Goal: Task Accomplishment & Management: Manage account settings

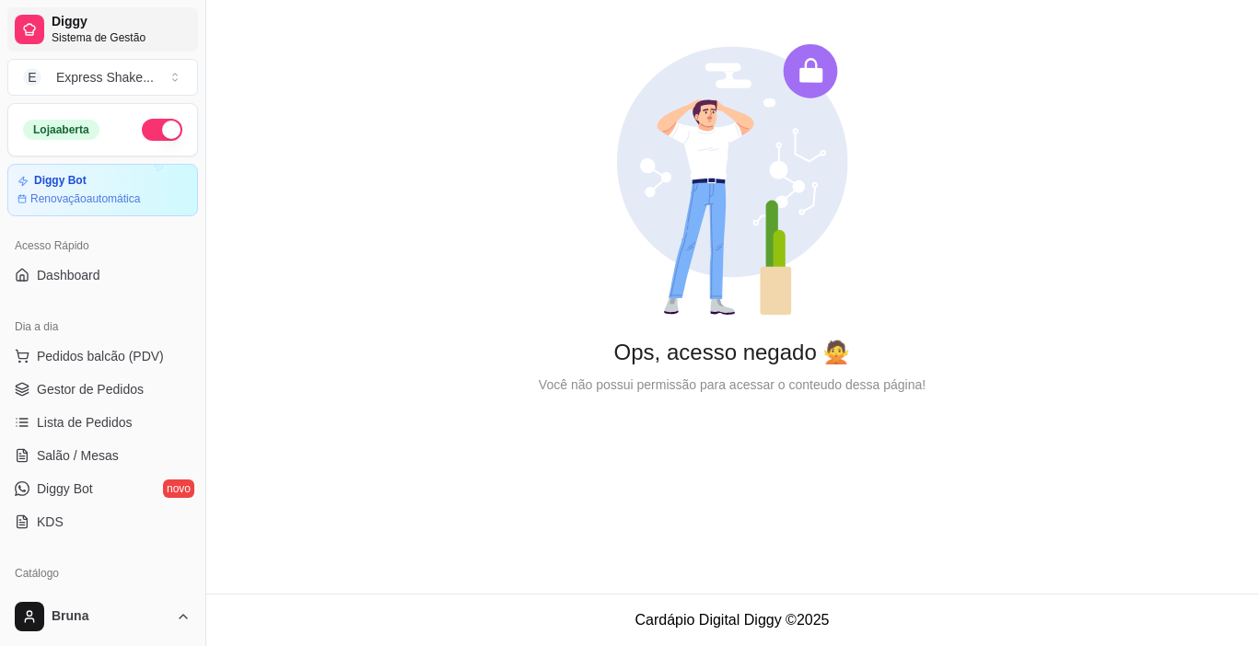
click at [99, 29] on span "Diggy" at bounding box center [121, 22] width 139 height 17
drag, startPoint x: 9, startPoint y: 0, endPoint x: 399, endPoint y: 119, distance: 407.2
click at [399, 119] on div "Ops, acesso negado 🙅 Você não possui permissão para acessar o conteudo dessa pá…" at bounding box center [732, 219] width 1052 height 439
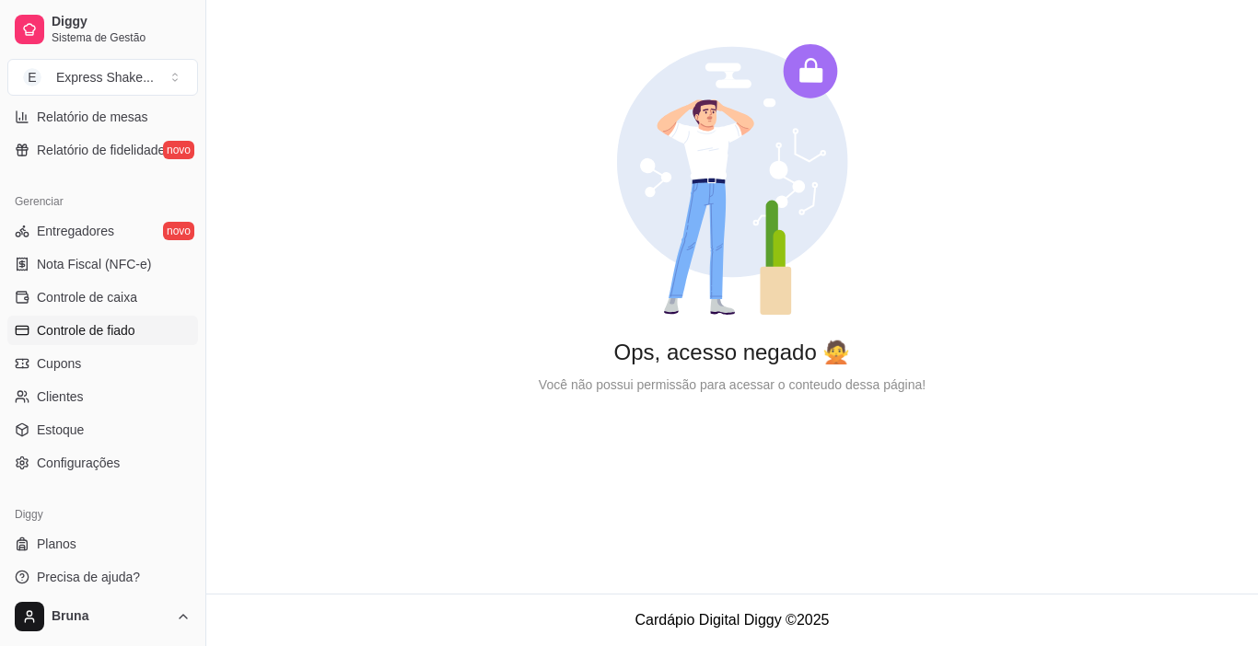
scroll to position [679, 0]
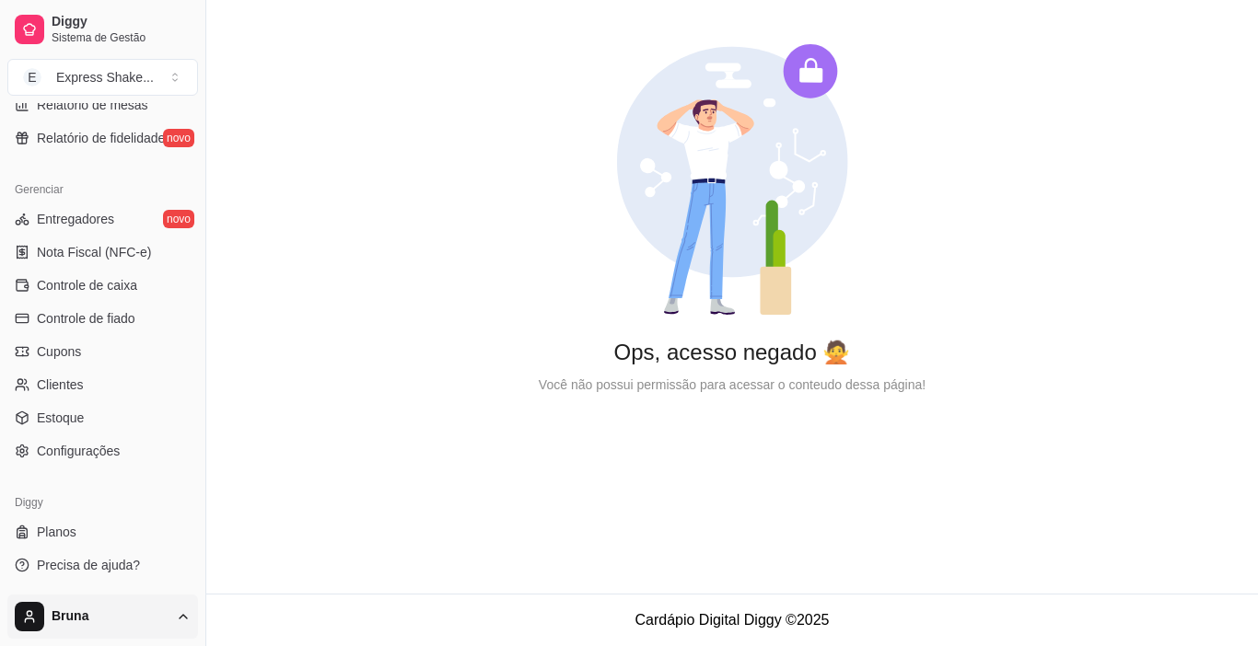
click at [168, 612] on html "Diggy Sistema de Gestão E Express Shake ... Loja aberta Diggy Bot Renovação aut…" at bounding box center [629, 323] width 1258 height 646
click at [63, 569] on div "Sair" at bounding box center [103, 571] width 197 height 29
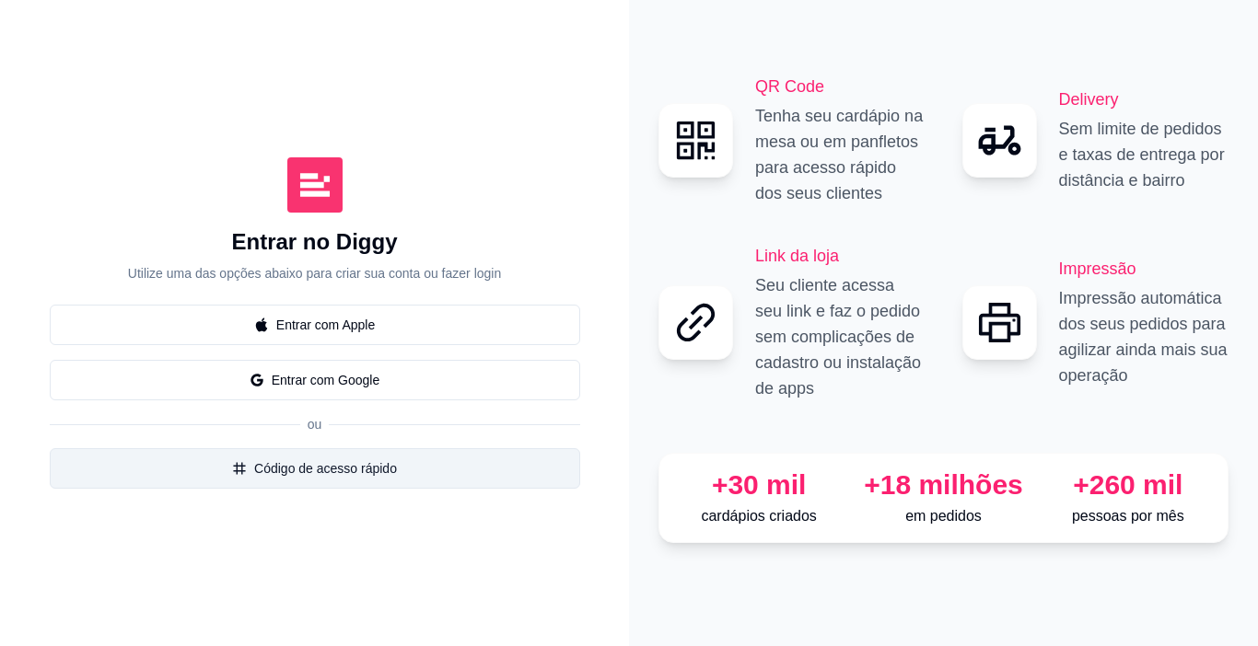
click at [328, 474] on button "Código de acesso rápido" at bounding box center [315, 468] width 530 height 41
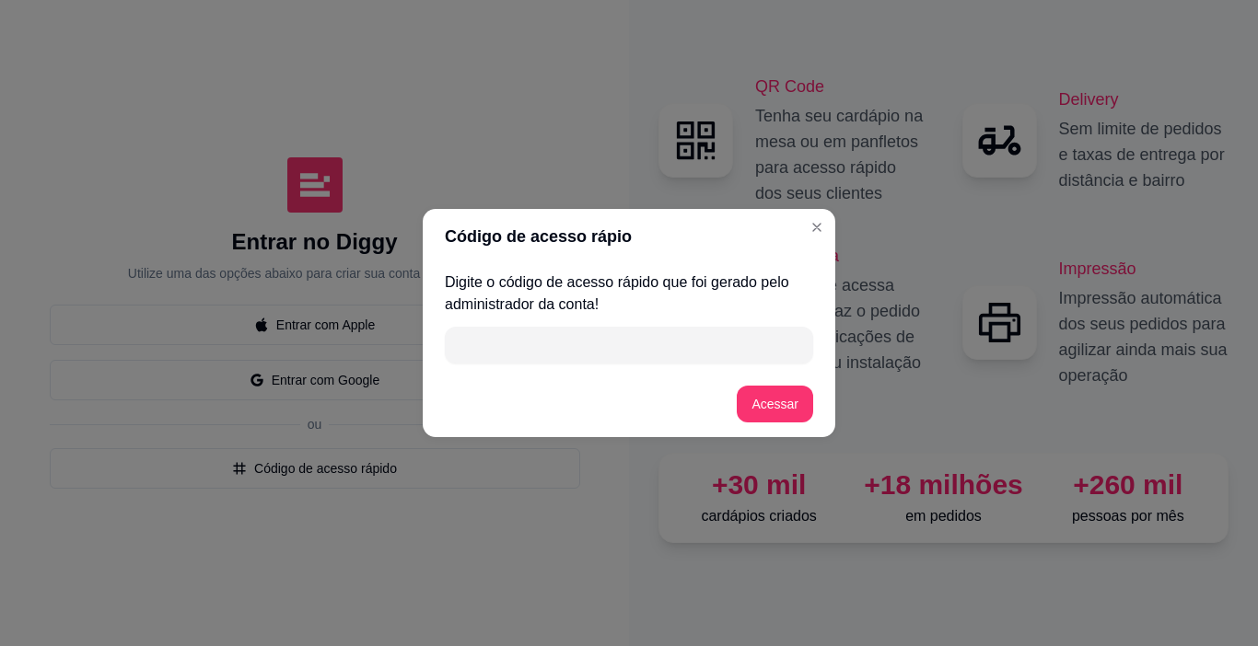
click at [556, 357] on input "" at bounding box center [629, 345] width 346 height 37
paste input "FA8AE"
type input "FA8AE"
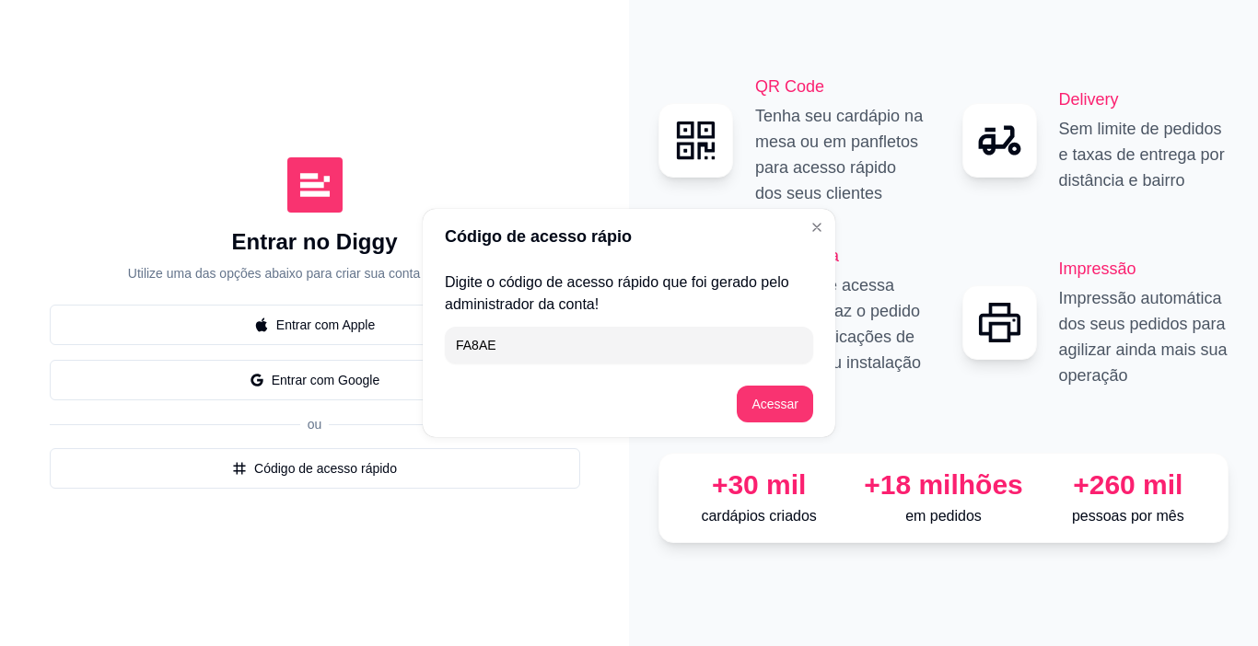
click at [145, 70] on div "Código de acesso rápio Digite o código de acesso rápido que foi gerado pelo adm…" at bounding box center [629, 323] width 1258 height 646
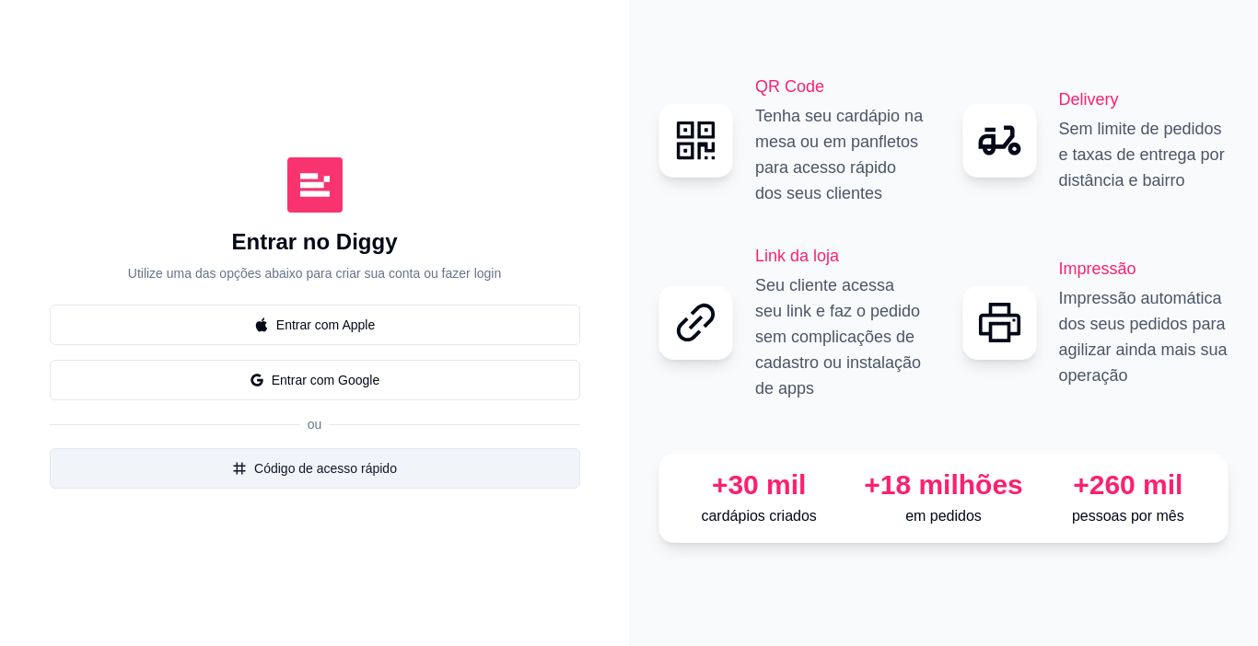
click at [333, 473] on button "Código de acesso rápido" at bounding box center [315, 468] width 530 height 41
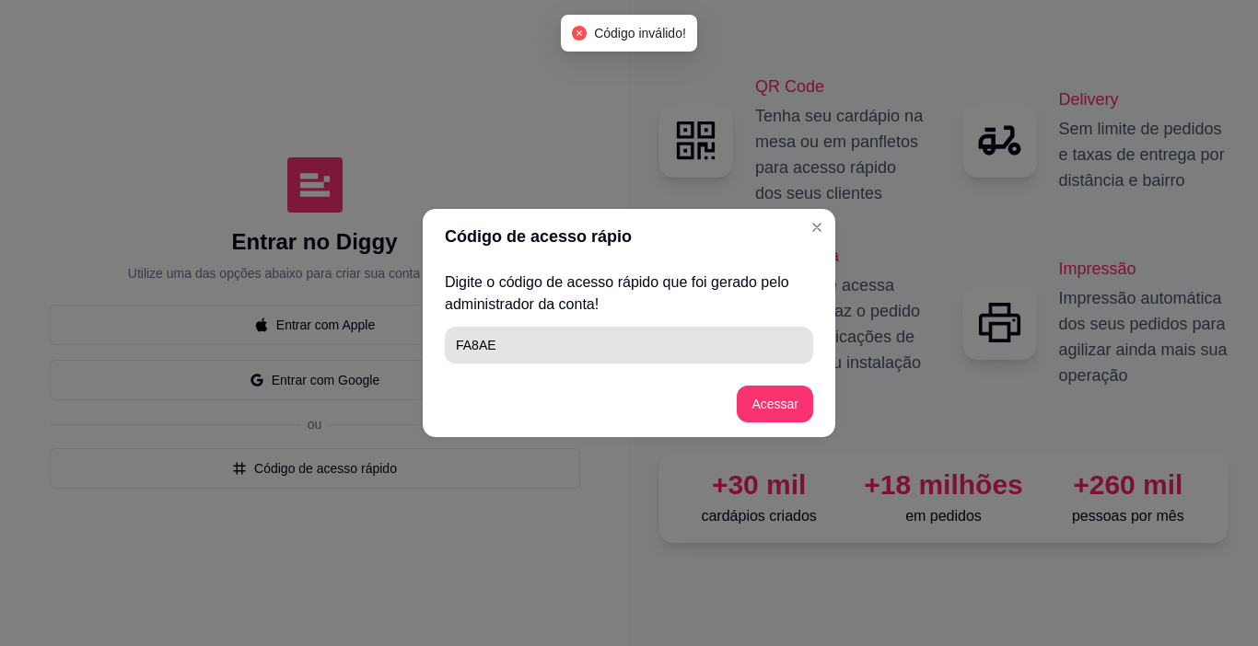
click at [621, 344] on input "FA8AE" at bounding box center [629, 345] width 346 height 37
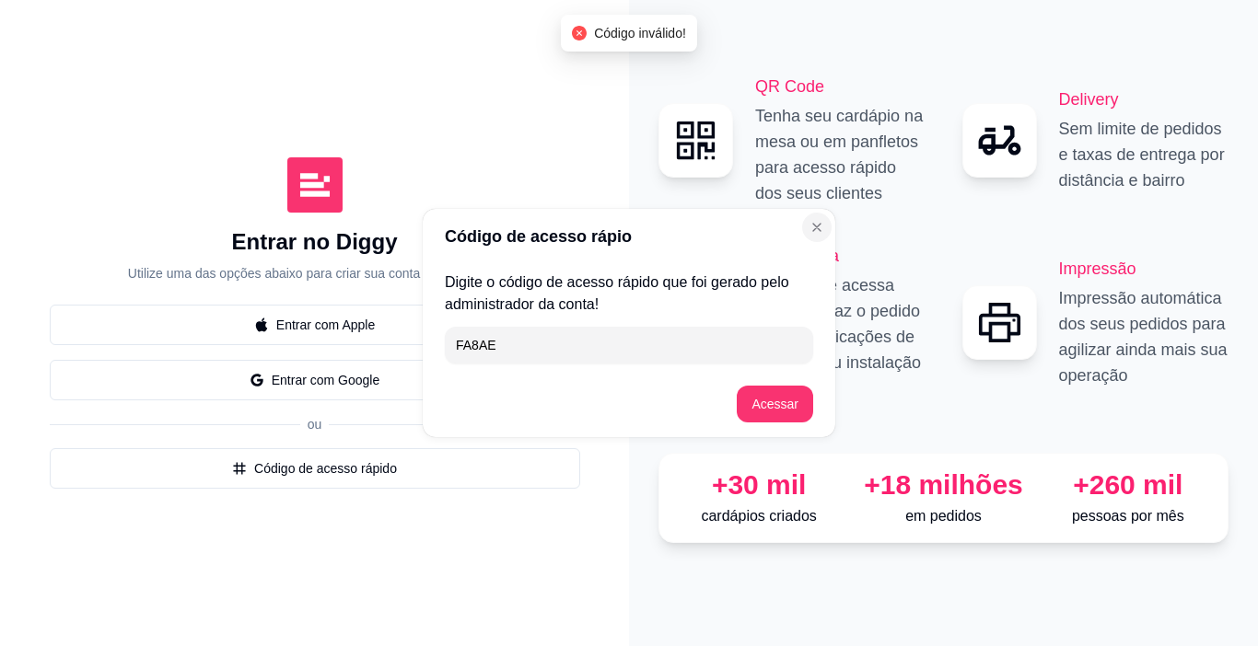
click at [822, 222] on icon "Close" at bounding box center [816, 227] width 15 height 15
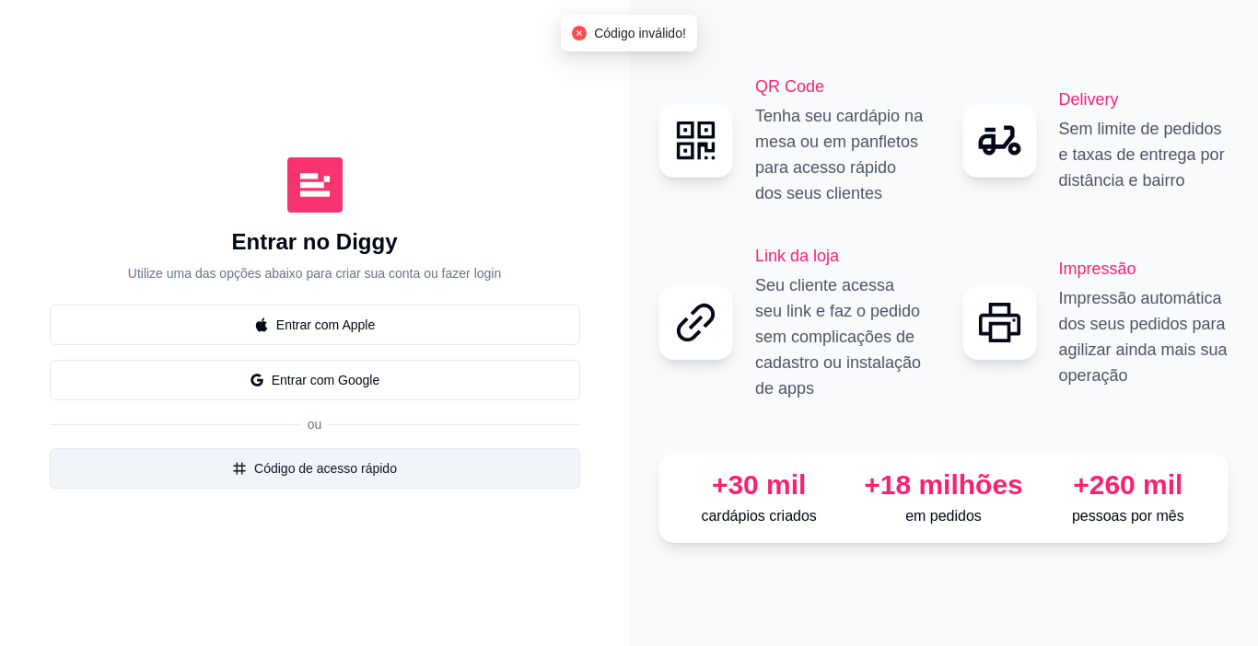
click at [336, 477] on button "Código de acesso rápido" at bounding box center [315, 468] width 530 height 41
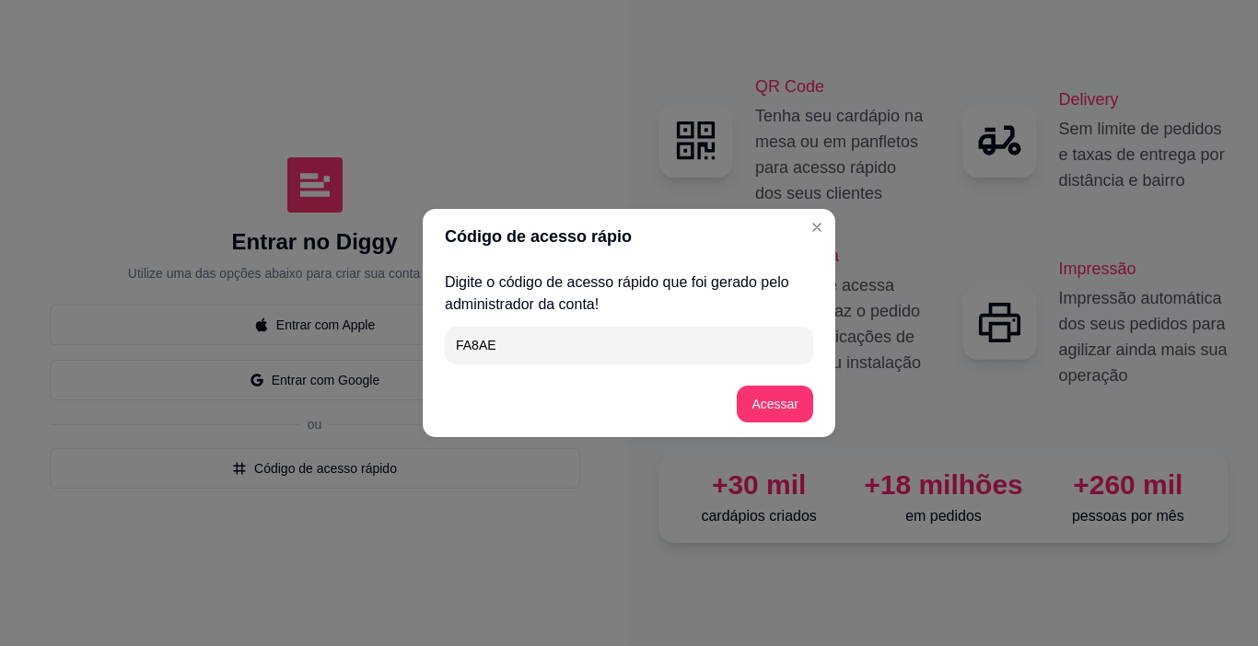
click at [561, 347] on input "FA8AE" at bounding box center [629, 345] width 346 height 37
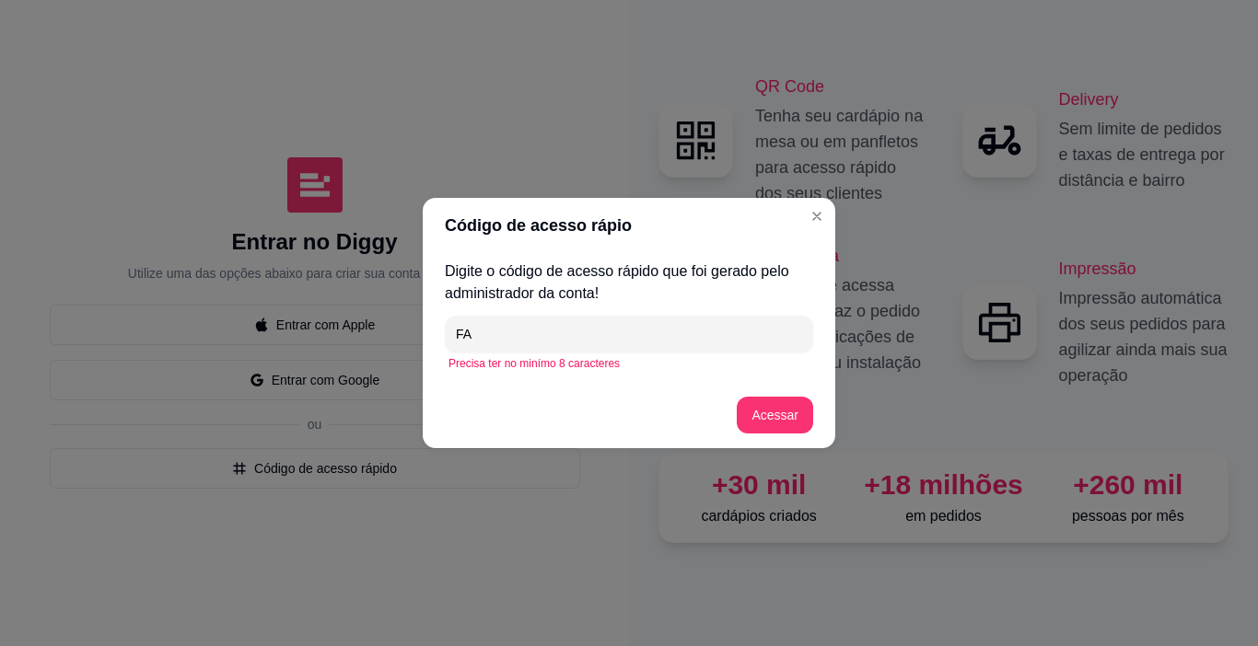
type input "F"
paste input "FA8AE"
type input "FA8AE"
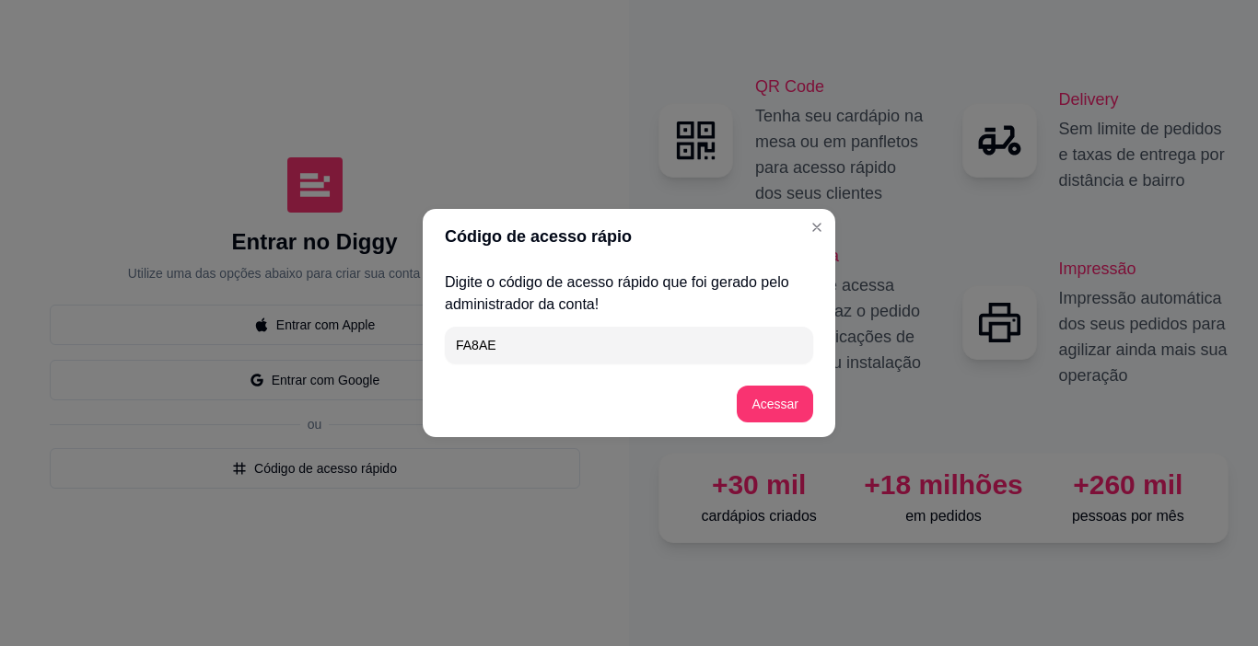
drag, startPoint x: 665, startPoint y: 376, endPoint x: 1112, endPoint y: 475, distance: 458.4
click at [666, 376] on footer "Acessar" at bounding box center [629, 404] width 413 height 66
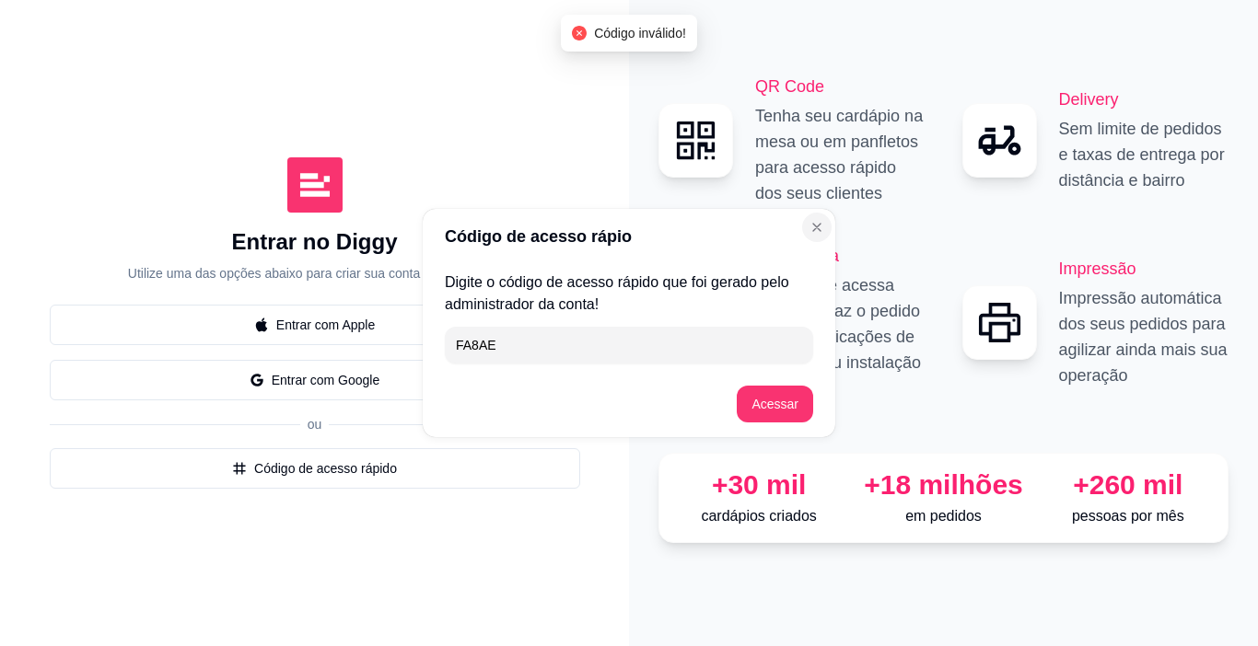
click at [831, 232] on button "Close" at bounding box center [816, 227] width 29 height 29
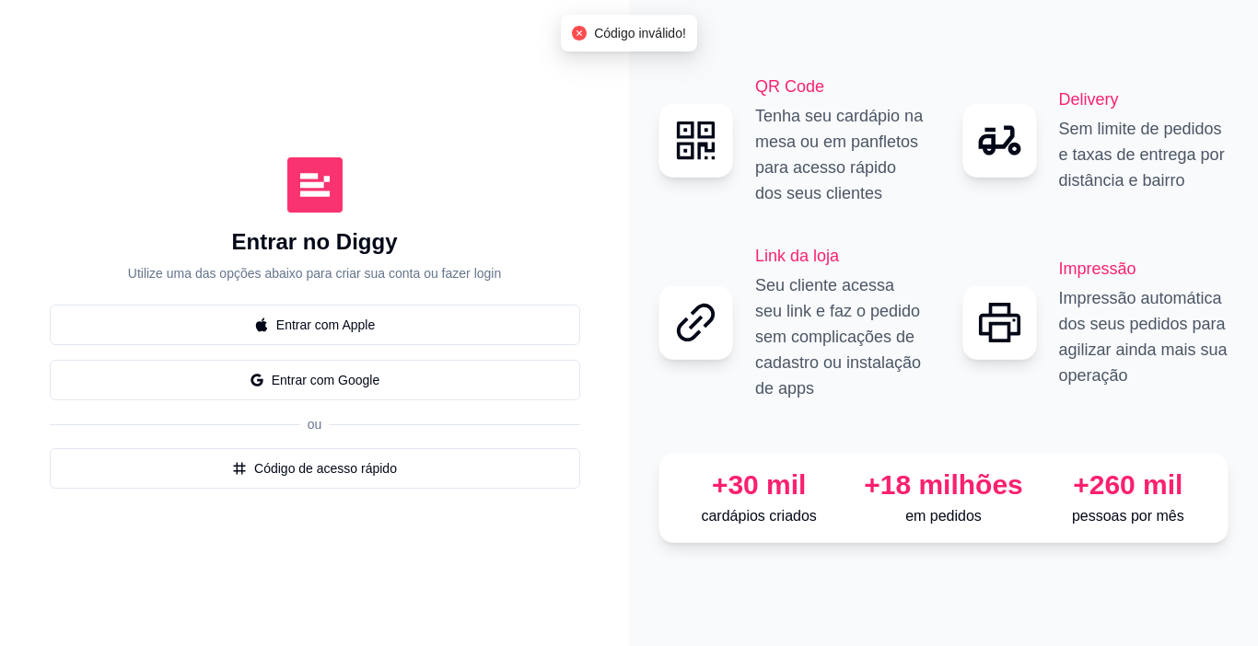
drag, startPoint x: 367, startPoint y: 398, endPoint x: 363, endPoint y: 424, distance: 26.2
click at [366, 412] on div "Entrar com Apple Entrar com Google ou Código de acesso rápido" at bounding box center [315, 397] width 530 height 184
click at [363, 424] on div "ou" at bounding box center [315, 424] width 530 height 18
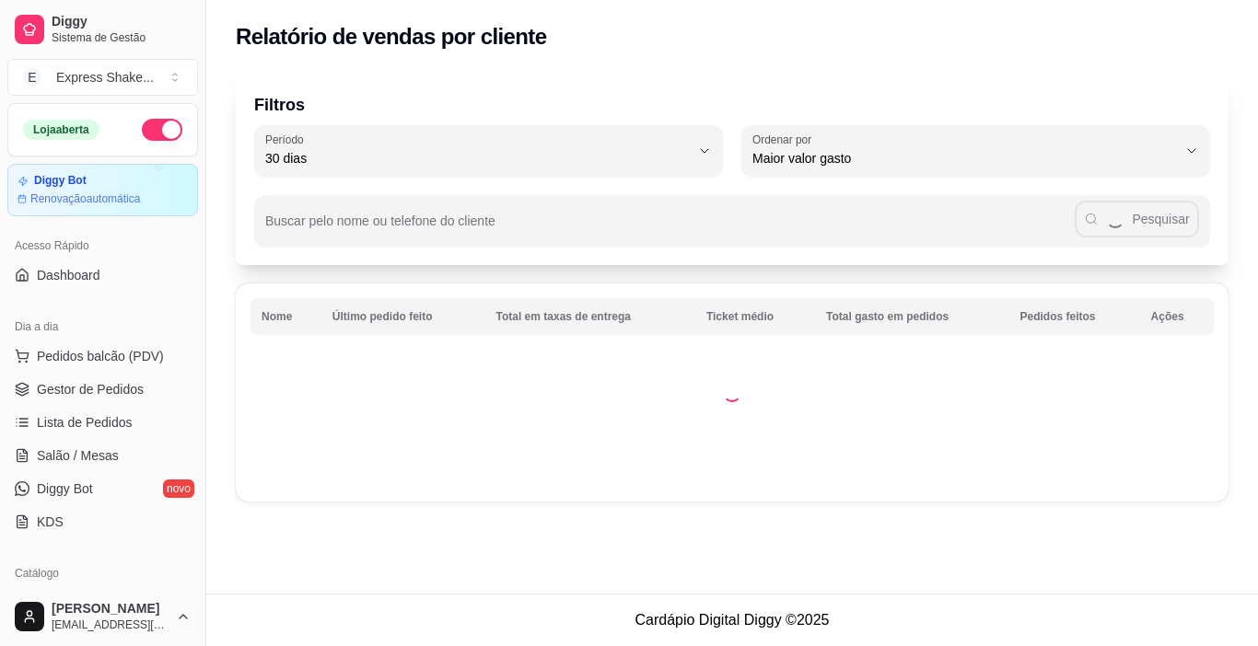
select select "30"
select select "HIGHEST_TOTAL_SPENT_WITH_ORDERS"
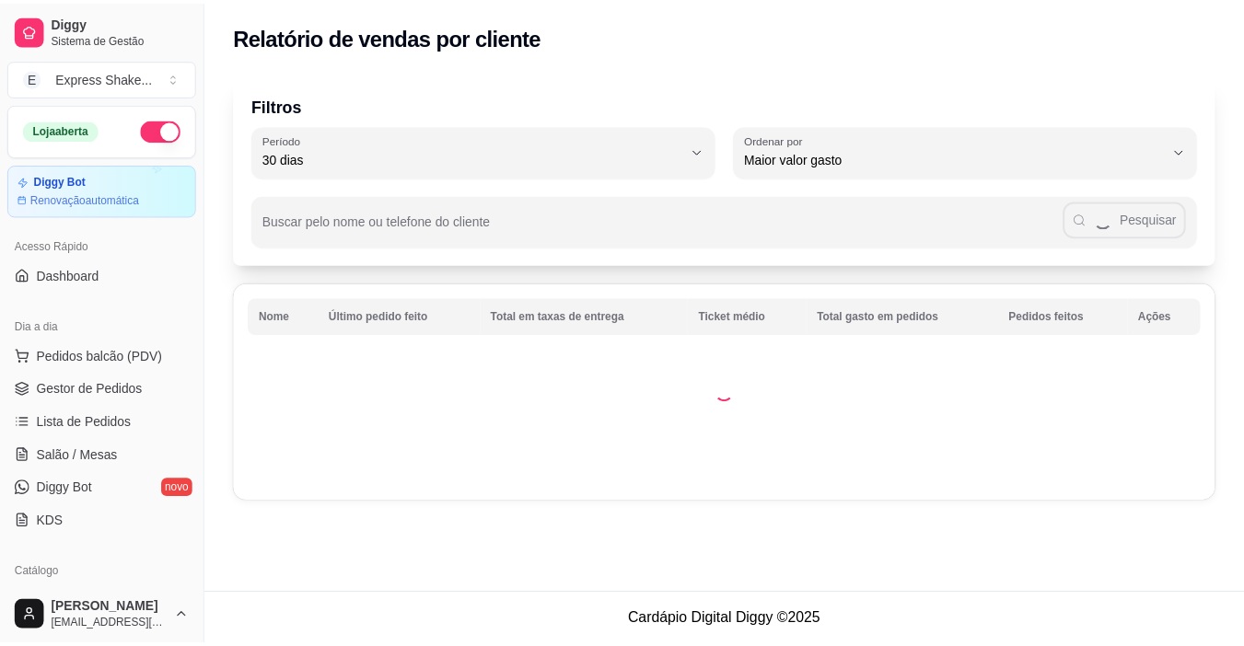
scroll to position [368, 0]
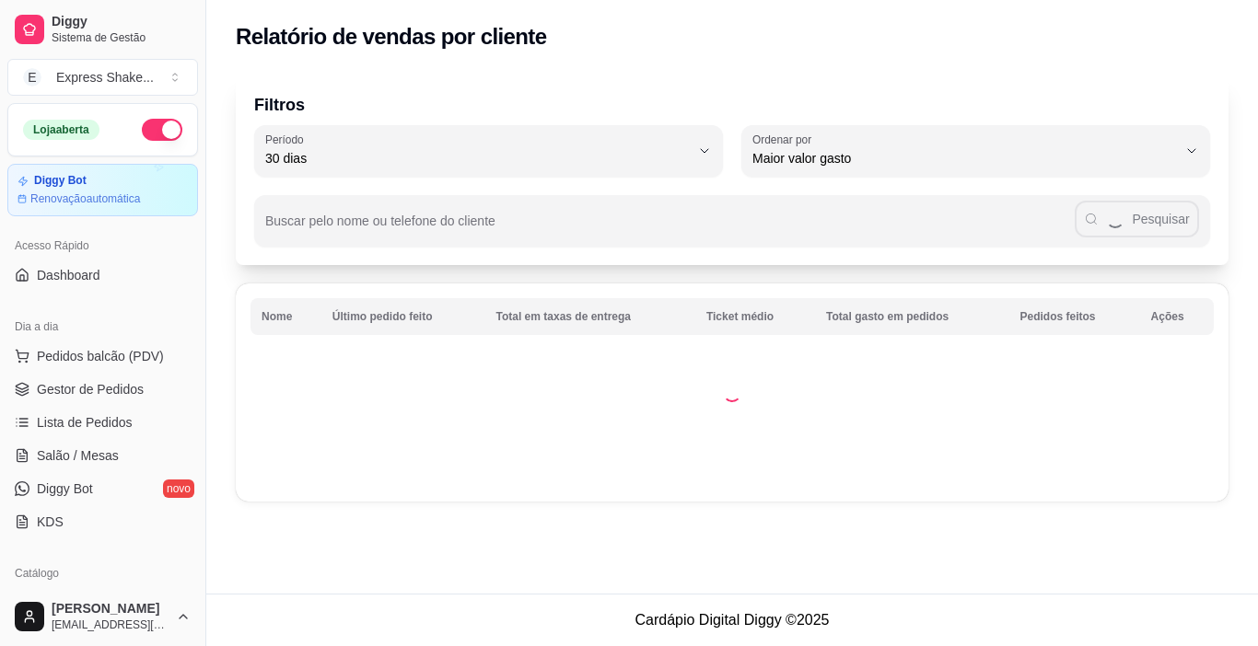
select select "ALL"
select select "0"
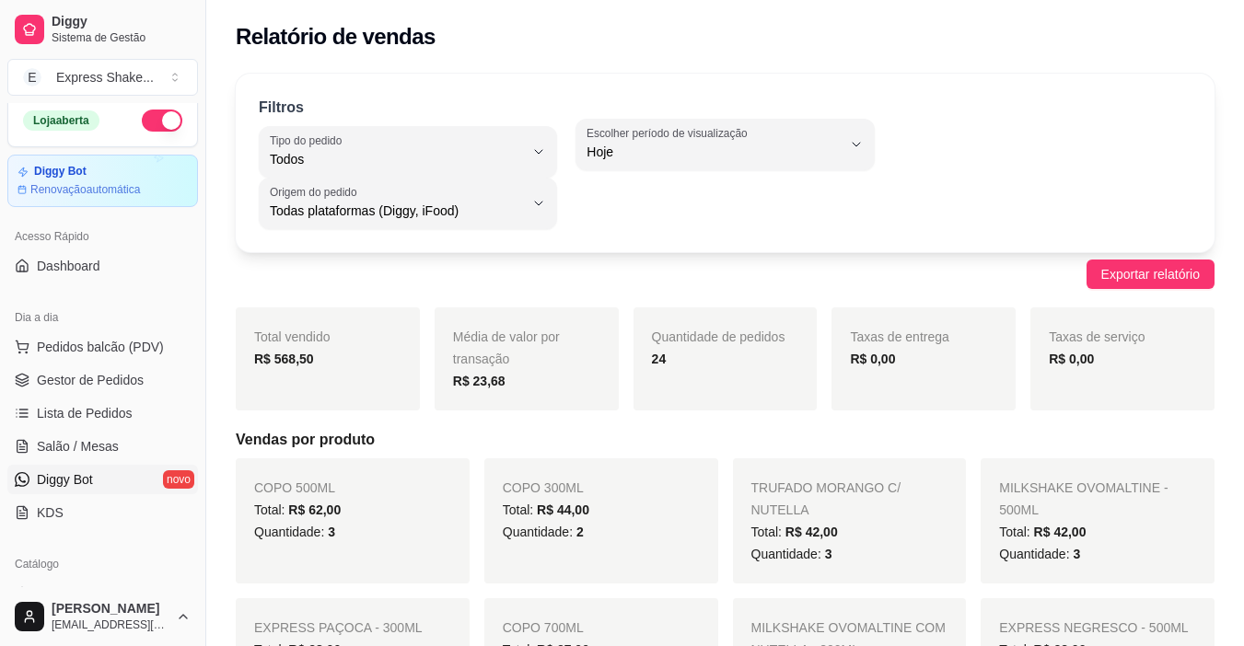
scroll to position [0, 0]
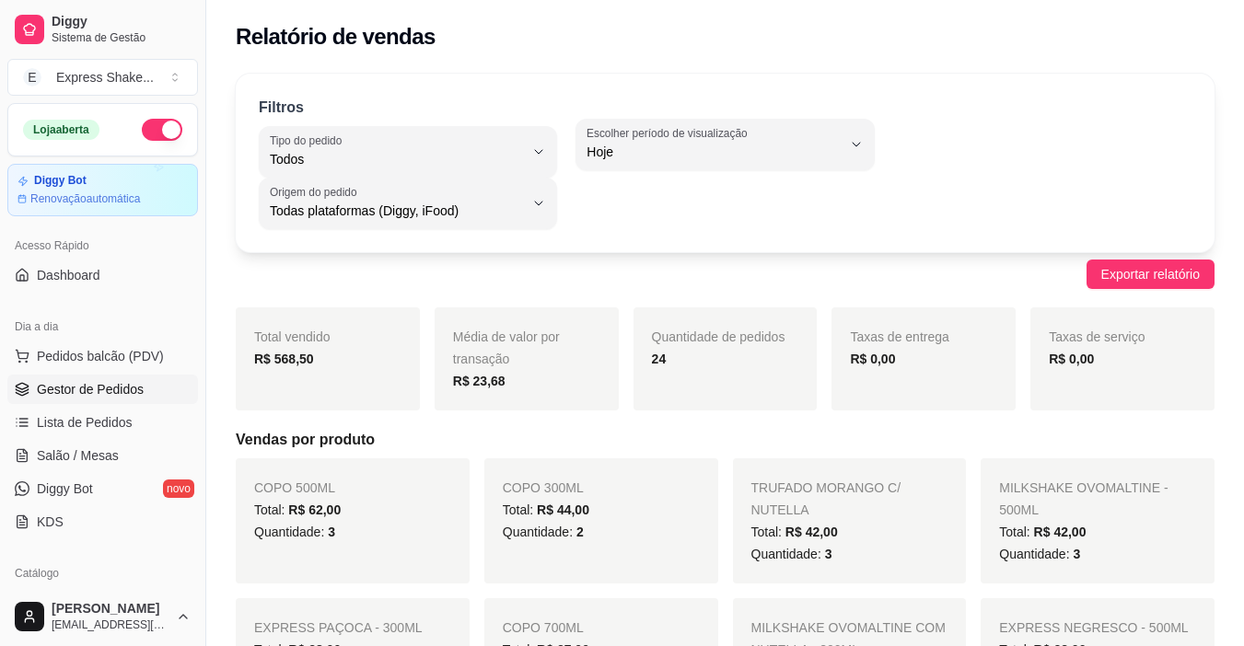
click at [123, 394] on span "Gestor de Pedidos" at bounding box center [90, 389] width 107 height 18
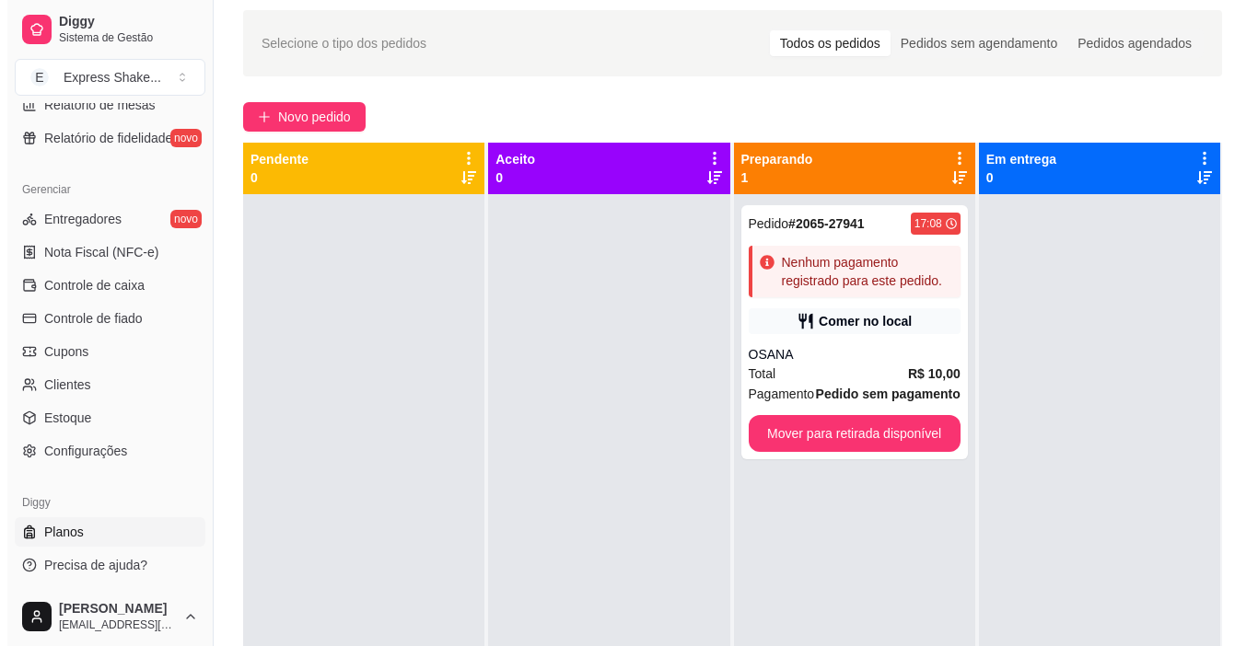
scroll to position [92, 0]
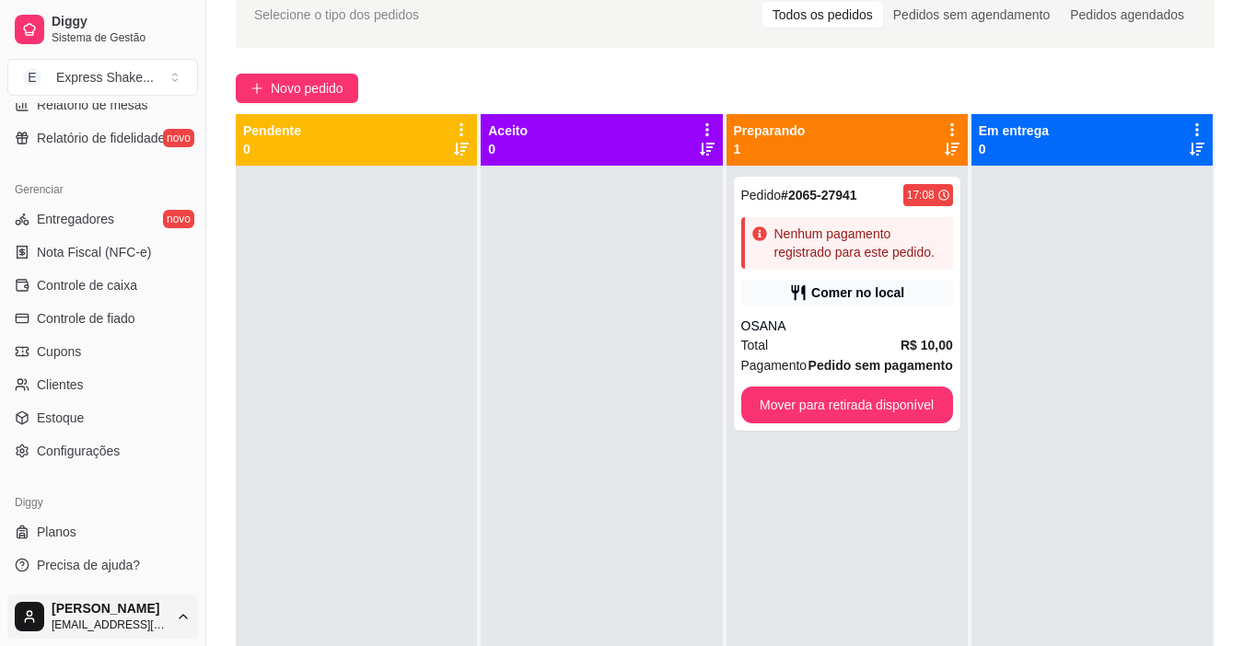
click at [125, 554] on html "Diggy Sistema de Gestão E Express Shake ... Loja aberta Diggy Bot Renovação aut…" at bounding box center [622, 231] width 1244 height 646
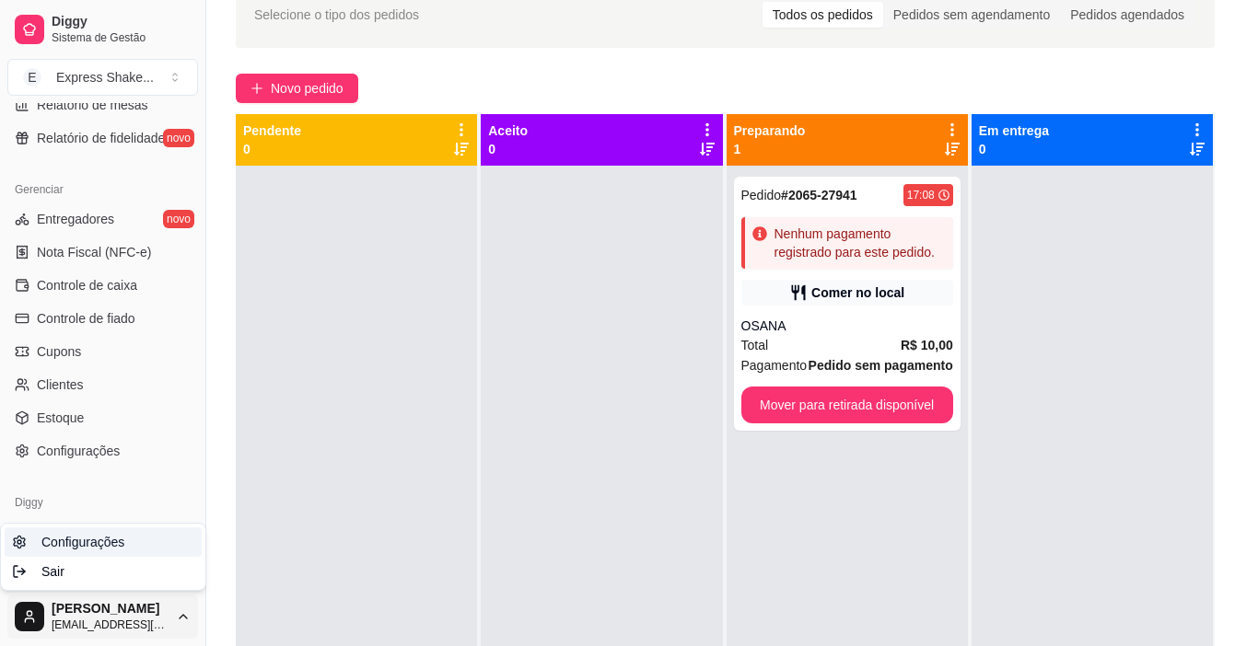
click at [127, 545] on link "Configurações" at bounding box center [103, 542] width 197 height 29
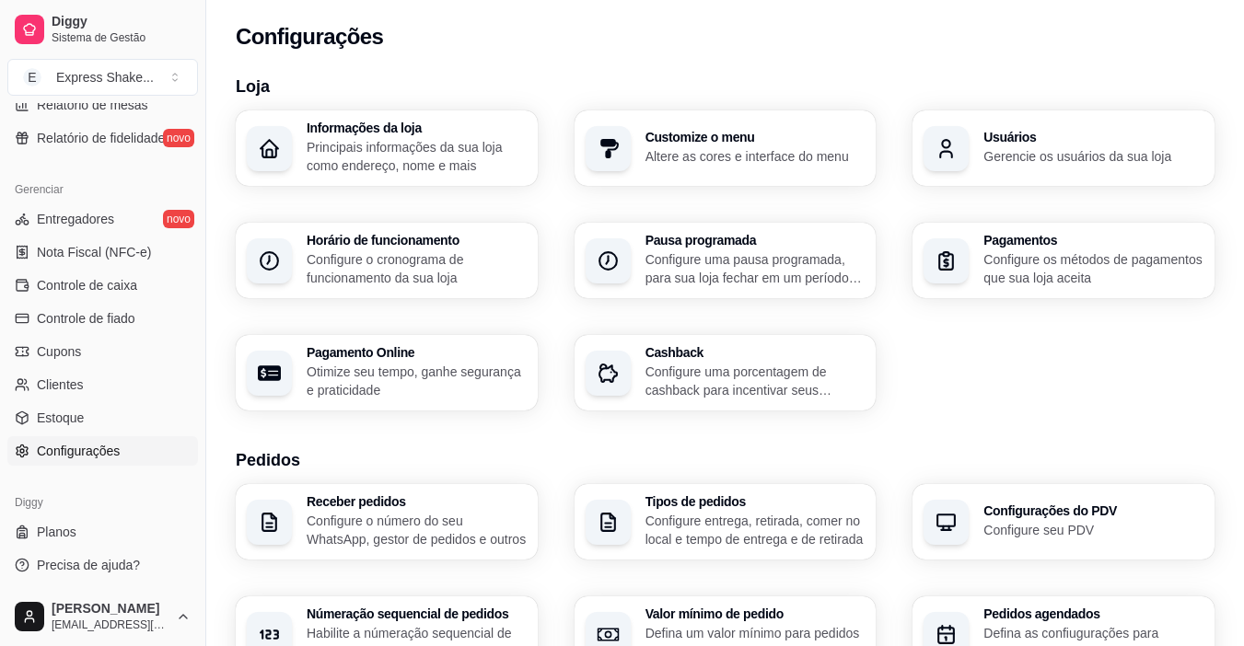
click at [1031, 137] on h3 "Usuários" at bounding box center [1093, 137] width 220 height 13
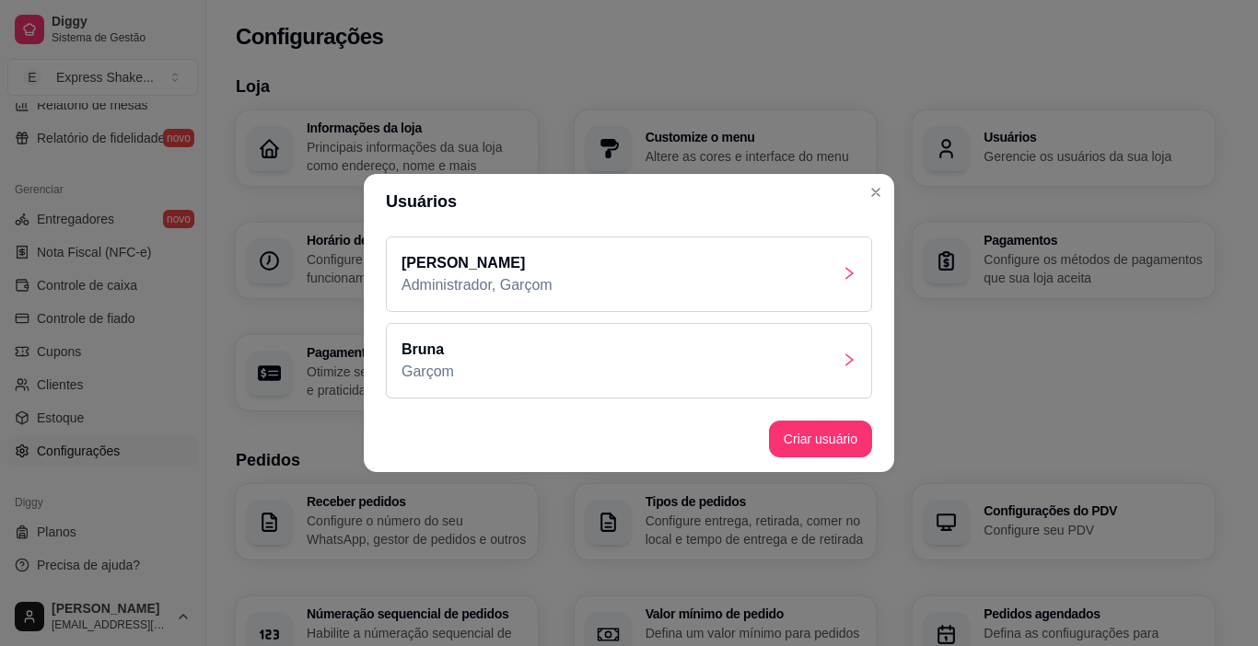
click at [645, 365] on div "[PERSON_NAME]" at bounding box center [629, 361] width 486 height 76
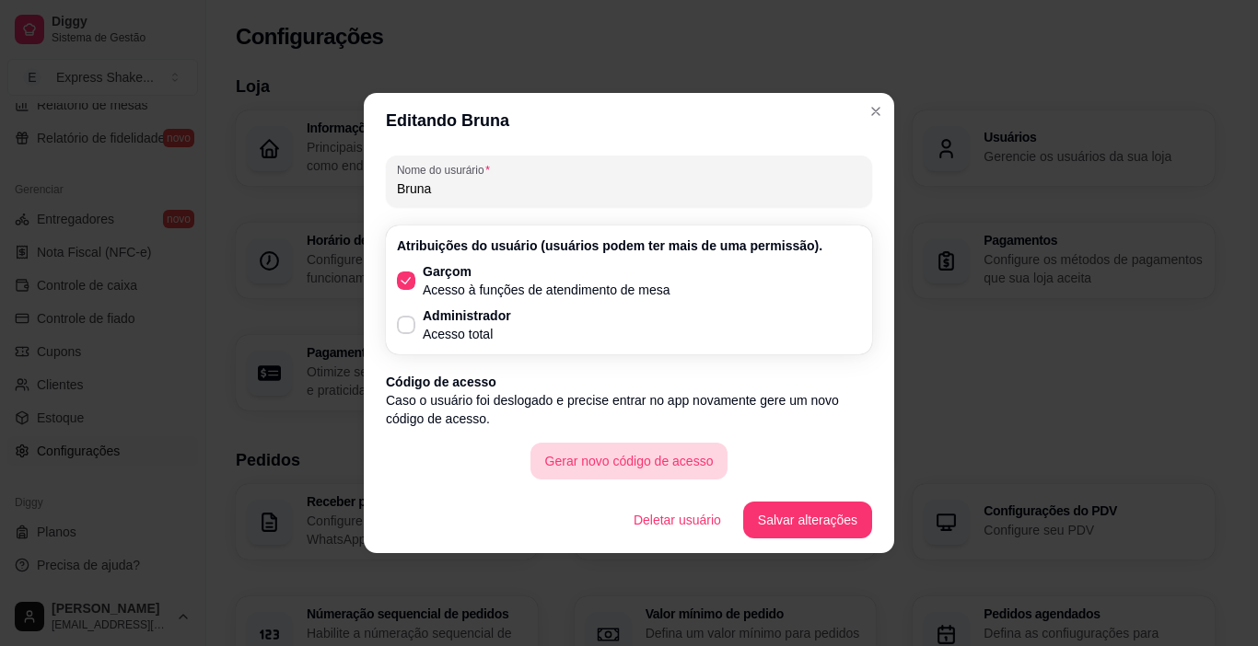
click at [602, 456] on button "Gerar novo código de acesso" at bounding box center [629, 461] width 198 height 37
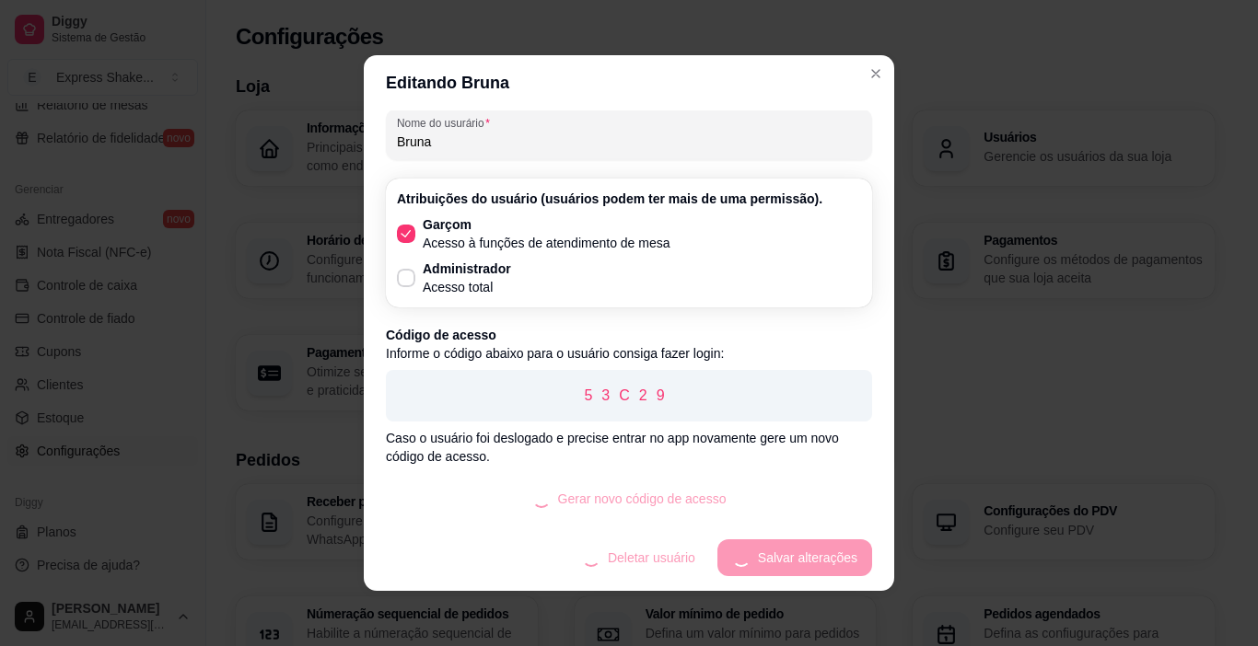
scroll to position [4, 0]
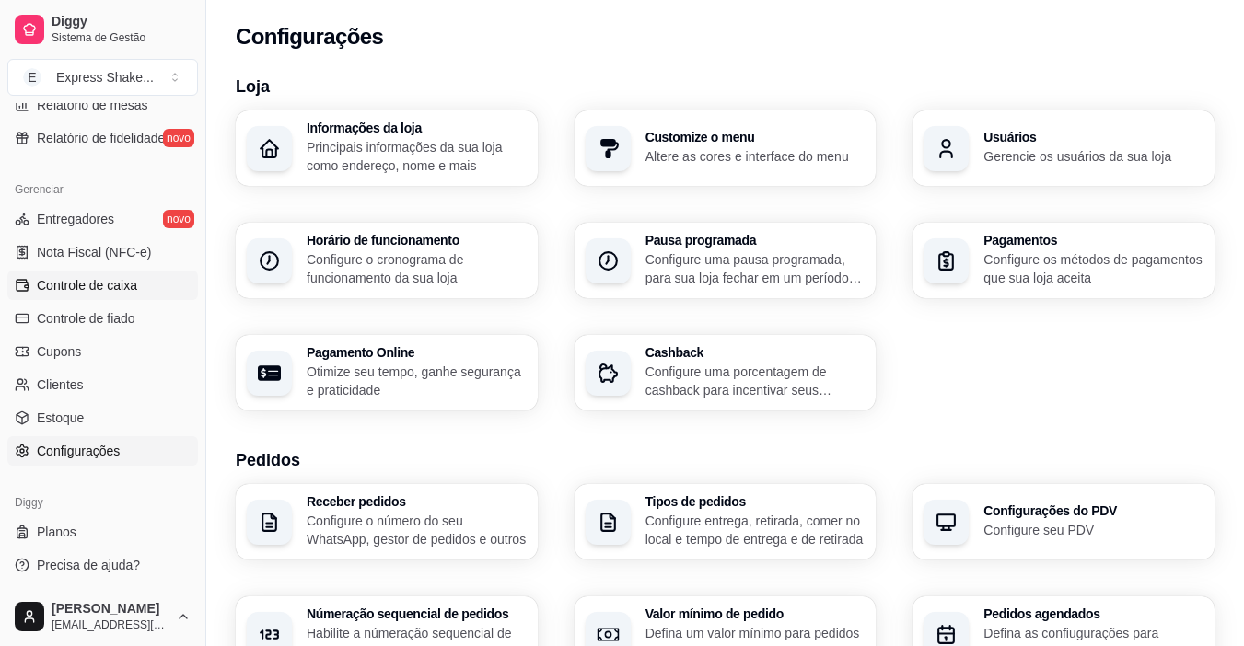
click at [123, 279] on span "Controle de caixa" at bounding box center [87, 285] width 100 height 18
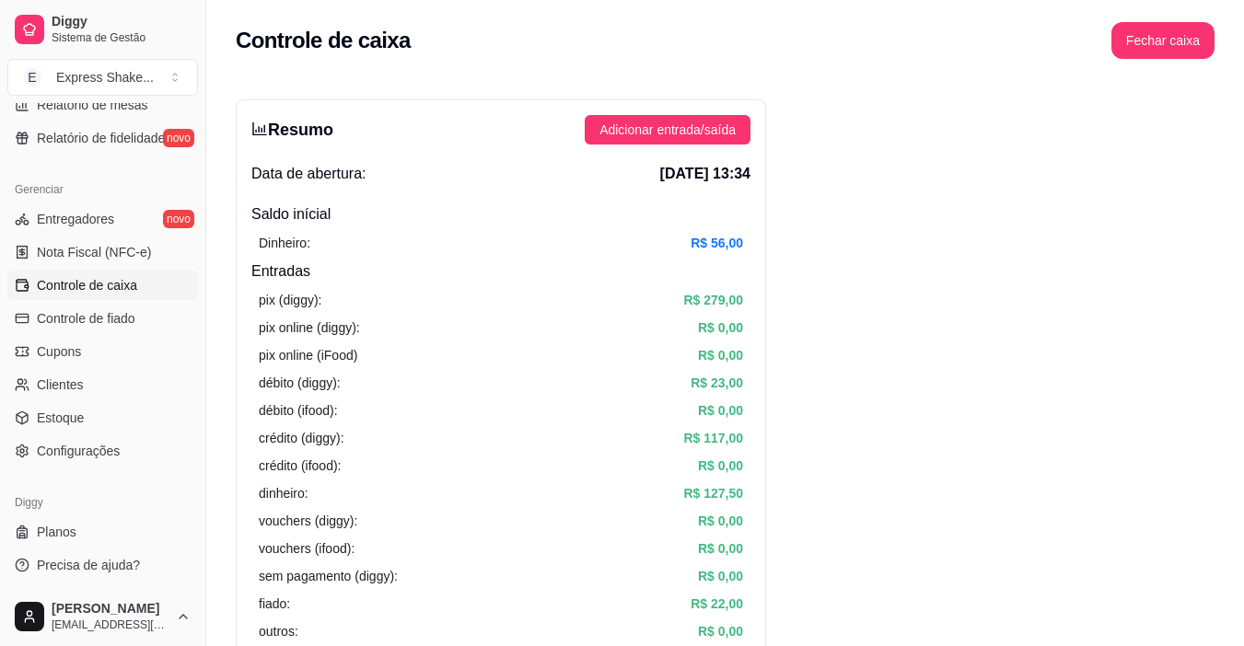
drag, startPoint x: 901, startPoint y: 192, endPoint x: 890, endPoint y: 203, distance: 16.3
